Goal: Task Accomplishment & Management: Manage account settings

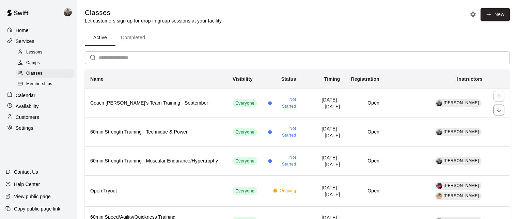
scroll to position [63, 0]
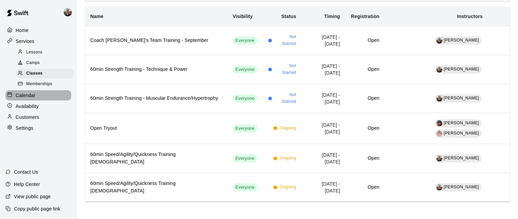
click at [36, 99] on div "Calendar" at bounding box center [38, 95] width 66 height 10
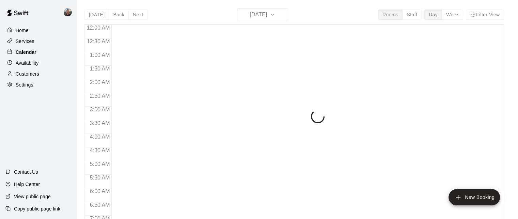
scroll to position [451, 0]
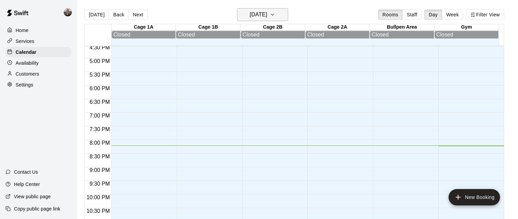
click at [267, 15] on h6 "[DATE]" at bounding box center [258, 15] width 17 height 10
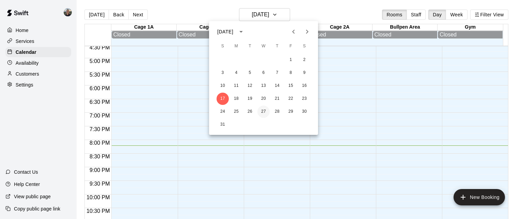
click at [263, 109] on button "27" at bounding box center [263, 112] width 12 height 12
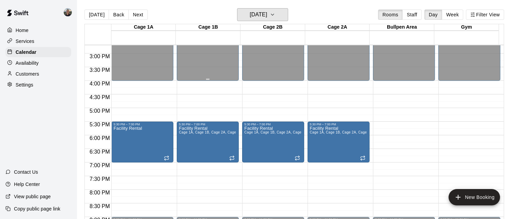
scroll to position [472, 0]
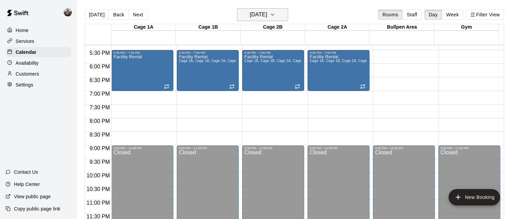
click at [266, 13] on h6 "[DATE]" at bounding box center [258, 15] width 17 height 10
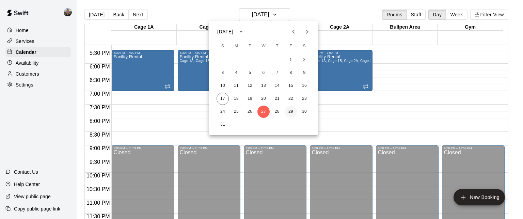
click at [290, 112] on button "29" at bounding box center [291, 112] width 12 height 12
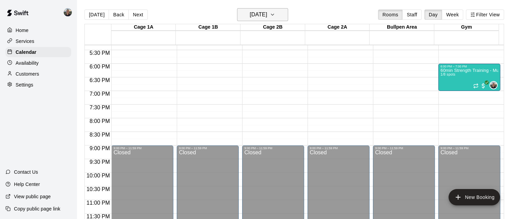
click at [267, 15] on h6 "[DATE]" at bounding box center [258, 15] width 17 height 10
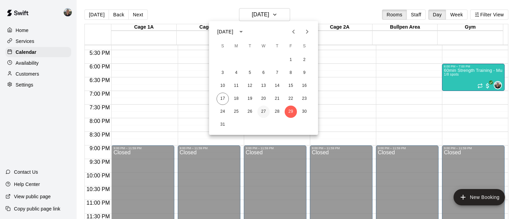
click at [264, 110] on button "27" at bounding box center [263, 112] width 12 height 12
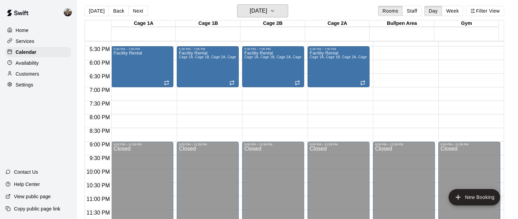
scroll to position [0, 0]
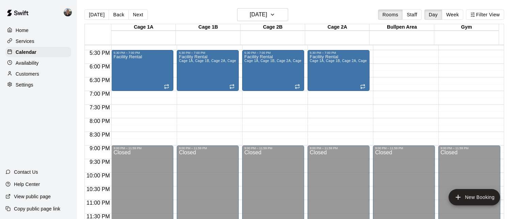
click at [35, 44] on div "Services" at bounding box center [38, 41] width 66 height 10
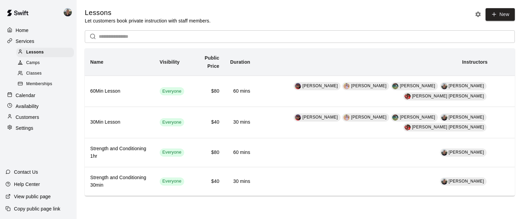
click at [36, 110] on p "Availability" at bounding box center [27, 106] width 23 height 7
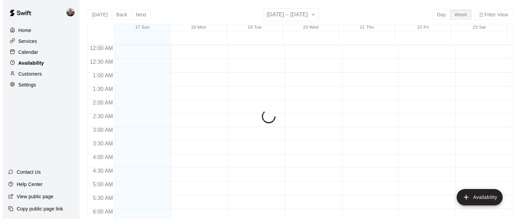
scroll to position [472, 0]
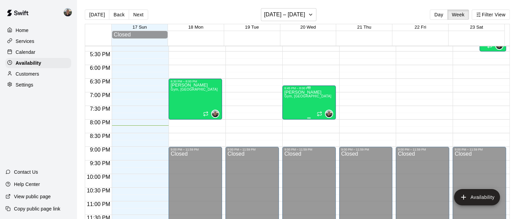
click at [297, 98] on span "Gym, [GEOGRAPHIC_DATA]" at bounding box center [307, 96] width 47 height 4
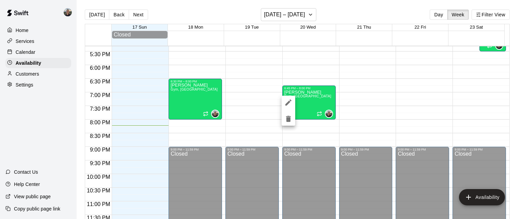
click at [287, 101] on icon "edit" at bounding box center [288, 102] width 8 height 8
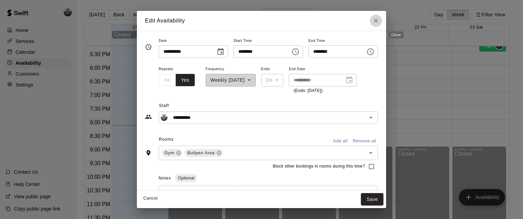
click at [379, 18] on icon "Close" at bounding box center [376, 20] width 7 height 7
type input "**********"
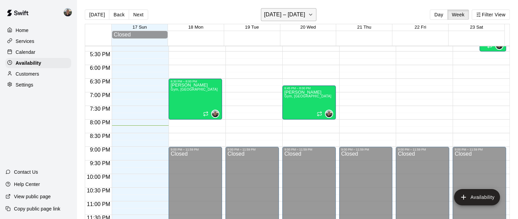
click at [300, 16] on h6 "[DATE] – [DATE]" at bounding box center [284, 15] width 41 height 10
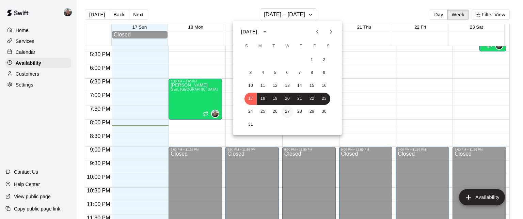
click at [285, 111] on button "27" at bounding box center [287, 112] width 12 height 12
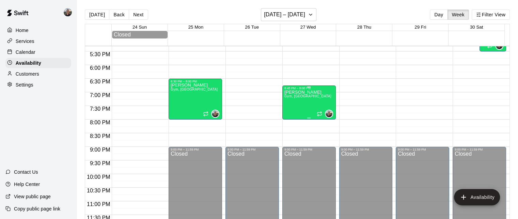
click at [298, 105] on div "[PERSON_NAME] Gym, [GEOGRAPHIC_DATA]" at bounding box center [307, 199] width 47 height 219
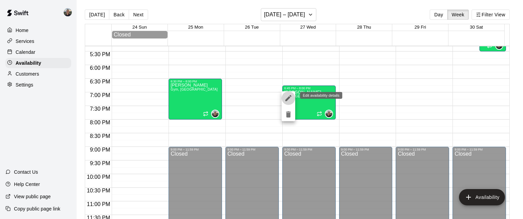
click at [293, 95] on button "edit" at bounding box center [289, 98] width 14 height 14
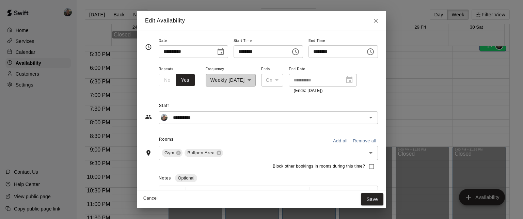
click at [300, 51] on icon "Choose time, selected time is 6:45 PM" at bounding box center [296, 52] width 8 height 8
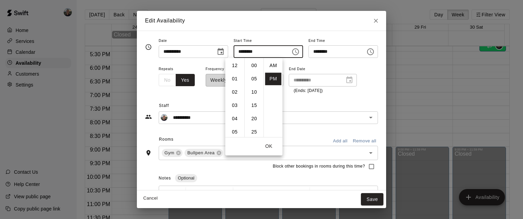
scroll to position [12, 0]
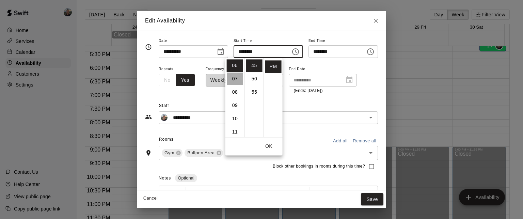
click at [236, 79] on li "07" at bounding box center [235, 79] width 16 height 13
type input "********"
click at [375, 51] on icon "Choose time, selected time is 8:00 PM" at bounding box center [370, 52] width 8 height 8
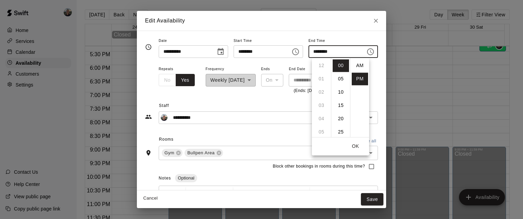
scroll to position [12, 0]
click at [324, 65] on li "08" at bounding box center [321, 65] width 16 height 13
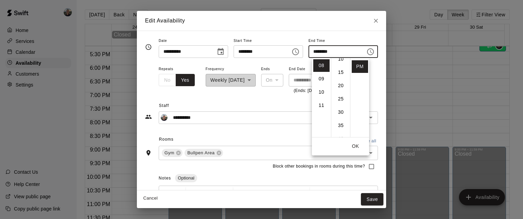
scroll to position [68, 0]
click at [340, 119] on li "45" at bounding box center [341, 117] width 16 height 13
type input "********"
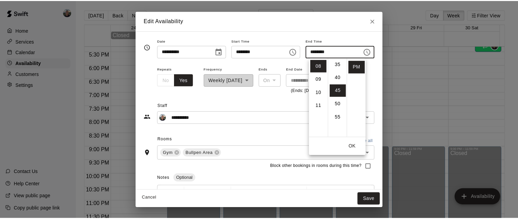
scroll to position [120, 0]
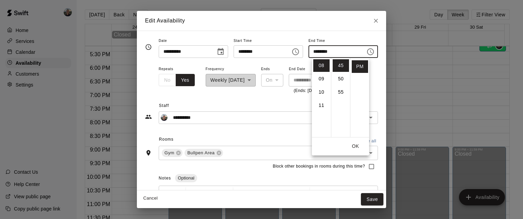
click at [378, 90] on div "**********" at bounding box center [268, 80] width 219 height 30
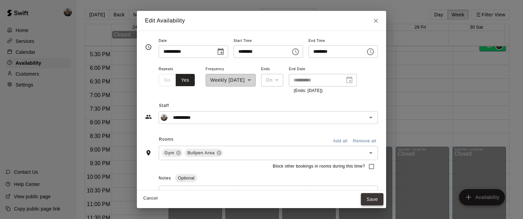
click at [383, 197] on button "Save" at bounding box center [372, 199] width 22 height 13
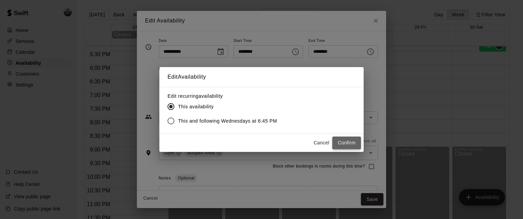
click at [338, 141] on button "Confirm" at bounding box center [346, 143] width 29 height 13
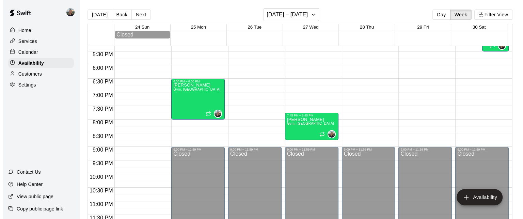
scroll to position [404, 0]
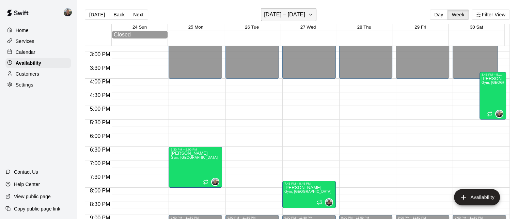
click at [310, 13] on button "[DATE] – [DATE]" at bounding box center [289, 14] width 56 height 13
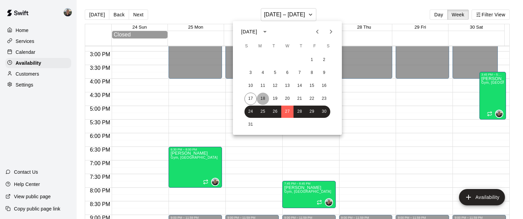
click at [264, 95] on button "18" at bounding box center [263, 99] width 12 height 12
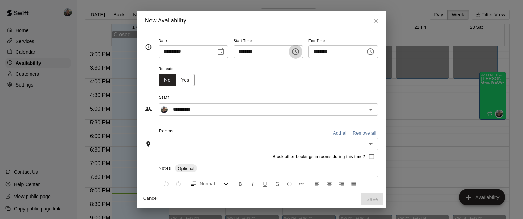
click at [299, 52] on icon "Choose time, selected time is 5:30 PM" at bounding box center [296, 52] width 8 height 8
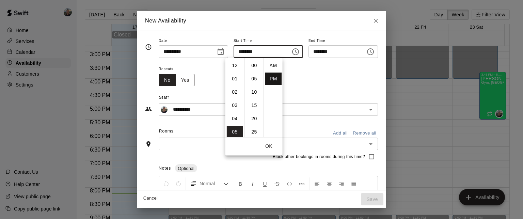
scroll to position [12, 0]
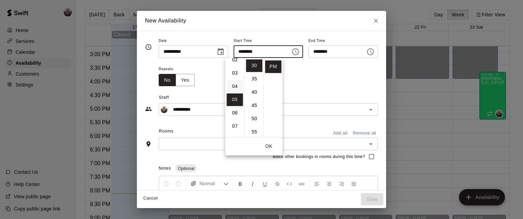
click at [232, 88] on li "04" at bounding box center [235, 86] width 16 height 13
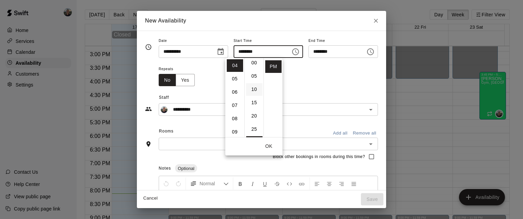
scroll to position [0, 0]
click at [253, 63] on li "00" at bounding box center [254, 65] width 16 height 13
type input "********"
click at [319, 71] on div "Repeats No Yes" at bounding box center [268, 75] width 219 height 21
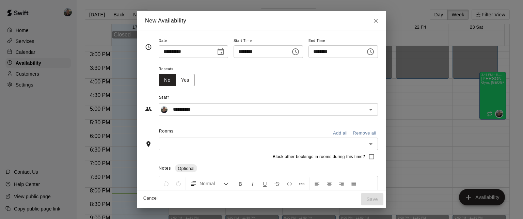
click at [377, 53] on button "Choose time, selected time is 6:00 PM" at bounding box center [371, 52] width 14 height 14
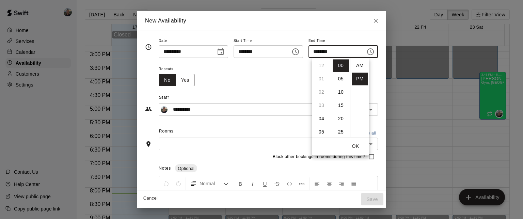
scroll to position [12, 0]
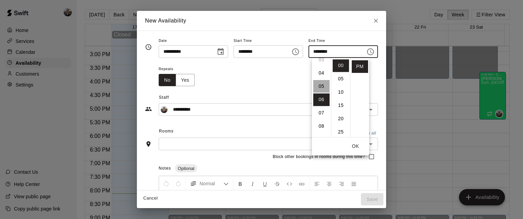
click at [318, 85] on li "05" at bounding box center [321, 86] width 16 height 13
click at [340, 106] on li "15" at bounding box center [341, 105] width 16 height 13
type input "********"
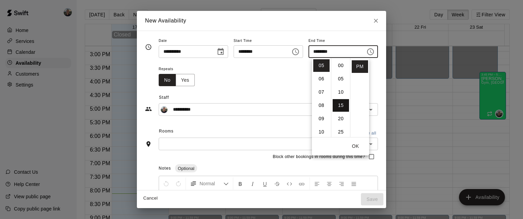
scroll to position [40, 0]
click at [278, 84] on div "Repeats No Yes" at bounding box center [268, 75] width 219 height 21
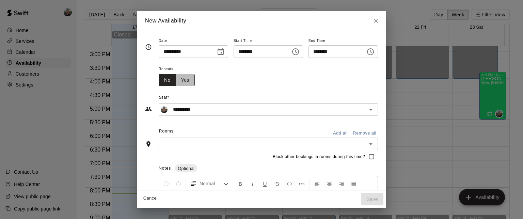
click at [176, 79] on button "Yes" at bounding box center [185, 80] width 19 height 13
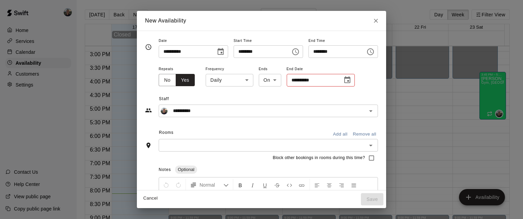
click at [231, 78] on body "Home Services Calendar Availability Customers Settings Contact Us Help Center V…" at bounding box center [261, 115] width 523 height 230
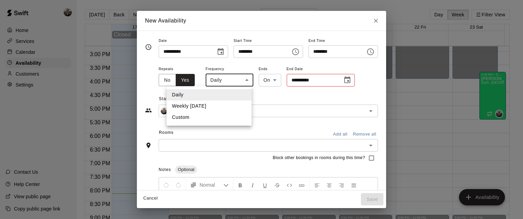
click at [208, 107] on li "Weekly [DATE]" at bounding box center [209, 105] width 85 height 11
type input "******"
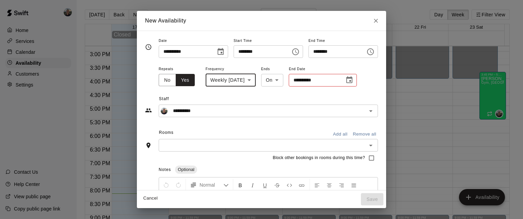
click at [300, 82] on input "**********" at bounding box center [314, 80] width 51 height 13
click at [345, 81] on icon "Choose date" at bounding box center [349, 80] width 8 height 8
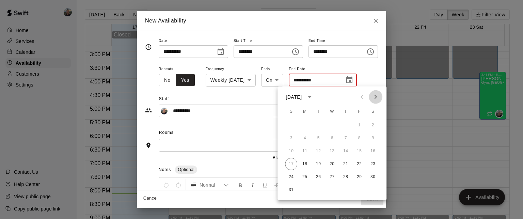
click at [379, 96] on icon "Next month" at bounding box center [376, 97] width 8 height 8
click at [303, 178] on button "29" at bounding box center [305, 177] width 12 height 12
type input "**********"
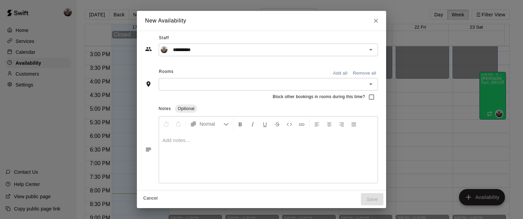
scroll to position [68, 0]
click at [188, 85] on input "text" at bounding box center [263, 84] width 204 height 9
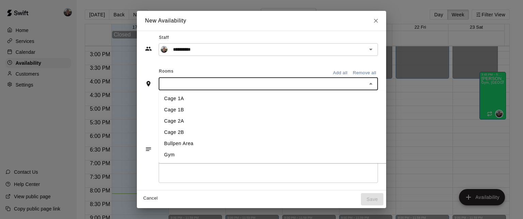
click at [162, 151] on li "Gym" at bounding box center [286, 154] width 254 height 11
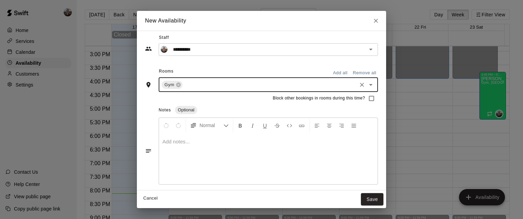
click at [184, 88] on input "text" at bounding box center [270, 84] width 172 height 9
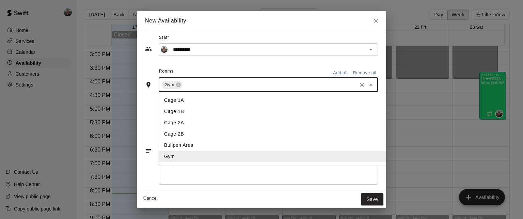
click at [175, 147] on li "Bullpen Area" at bounding box center [286, 145] width 254 height 11
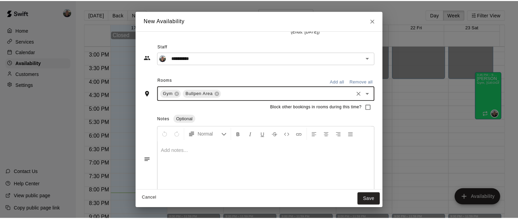
scroll to position [69, 0]
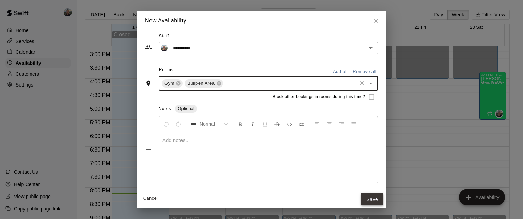
click at [383, 196] on button "Save" at bounding box center [372, 199] width 22 height 13
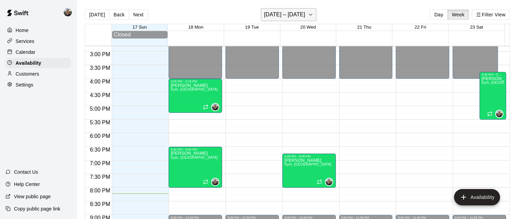
click at [286, 14] on h6 "[DATE] – [DATE]" at bounding box center [284, 15] width 41 height 10
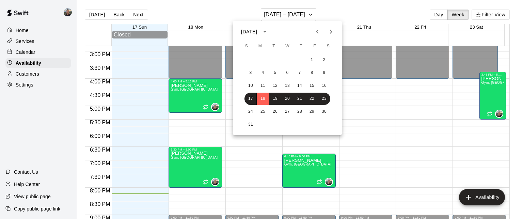
click at [333, 31] on icon "Next month" at bounding box center [331, 32] width 8 height 8
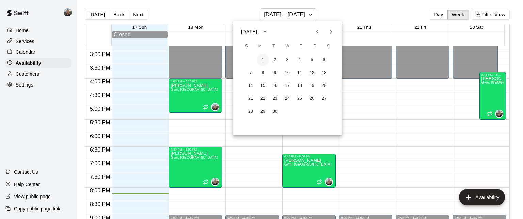
click at [265, 59] on button "1" at bounding box center [263, 60] width 12 height 12
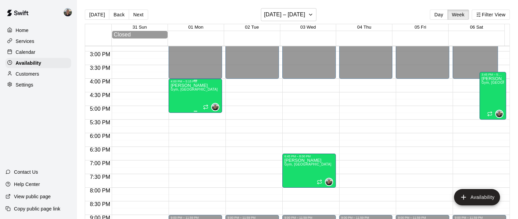
click at [185, 91] on span "Gym, [GEOGRAPHIC_DATA]" at bounding box center [194, 90] width 47 height 4
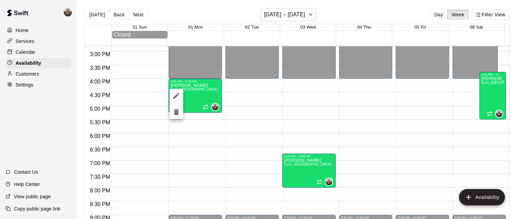
click at [180, 112] on icon "delete" at bounding box center [176, 112] width 8 height 8
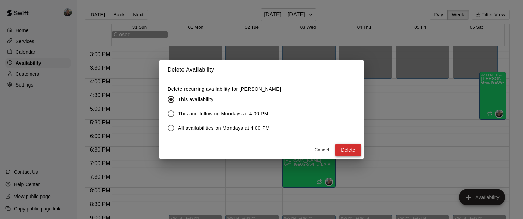
click at [341, 150] on button "Delete" at bounding box center [348, 150] width 26 height 13
